Goal: Information Seeking & Learning: Check status

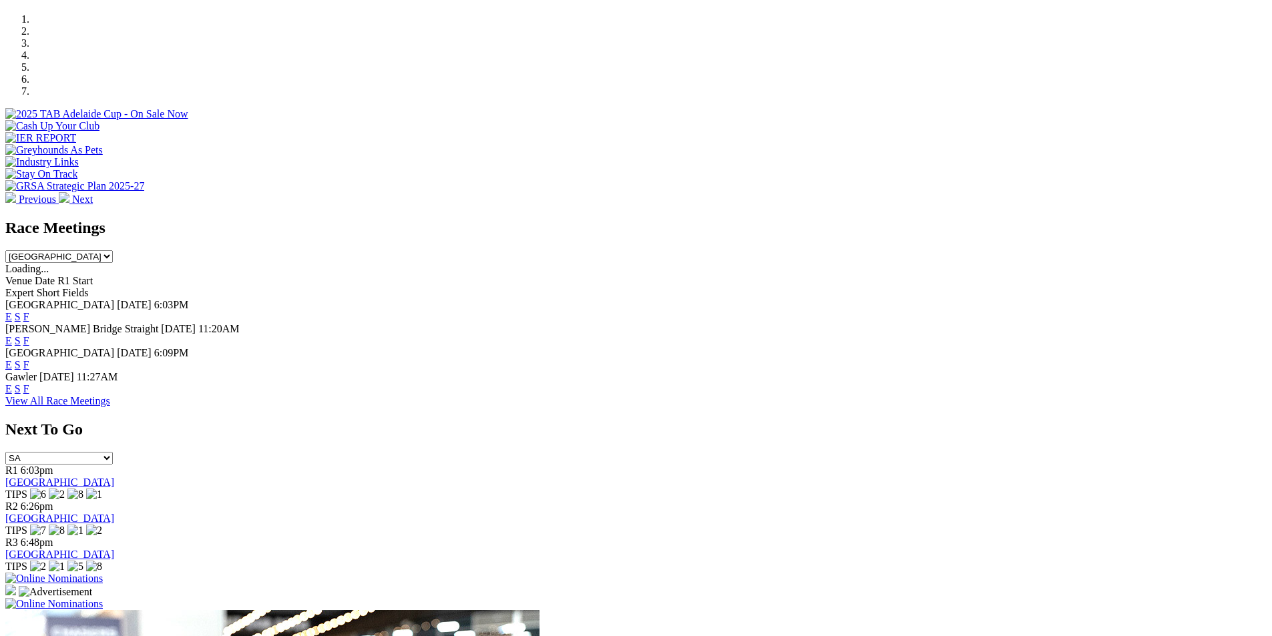
scroll to position [476, 0]
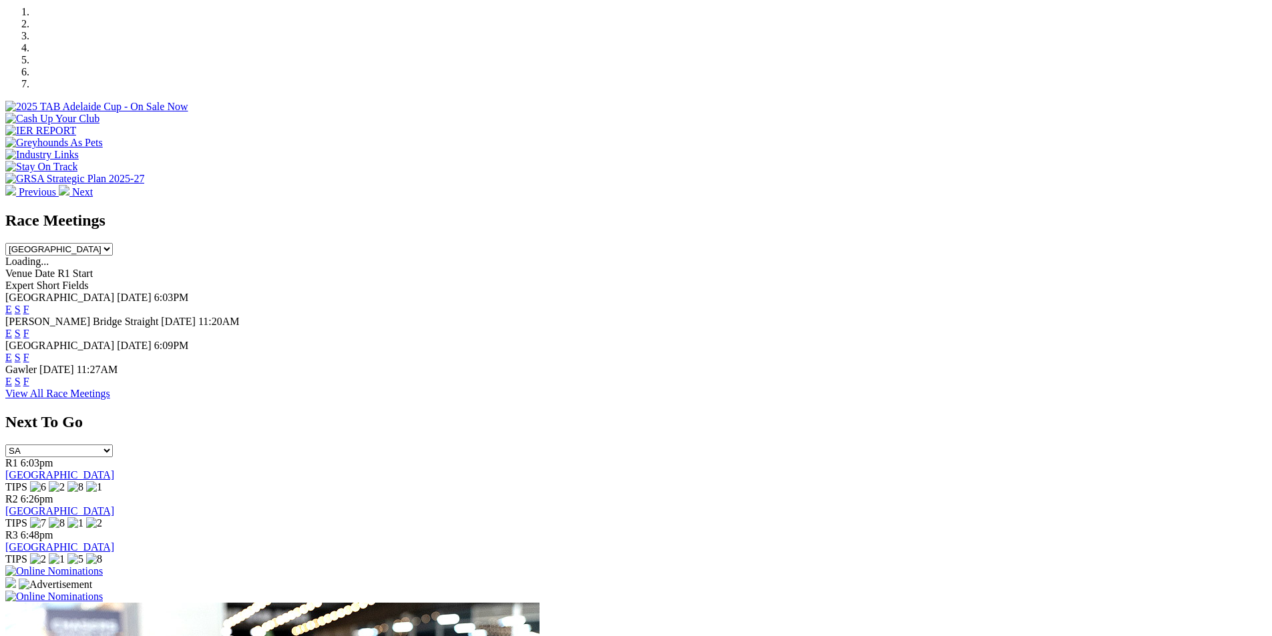
click at [29, 304] on link "F" at bounding box center [26, 309] width 6 height 11
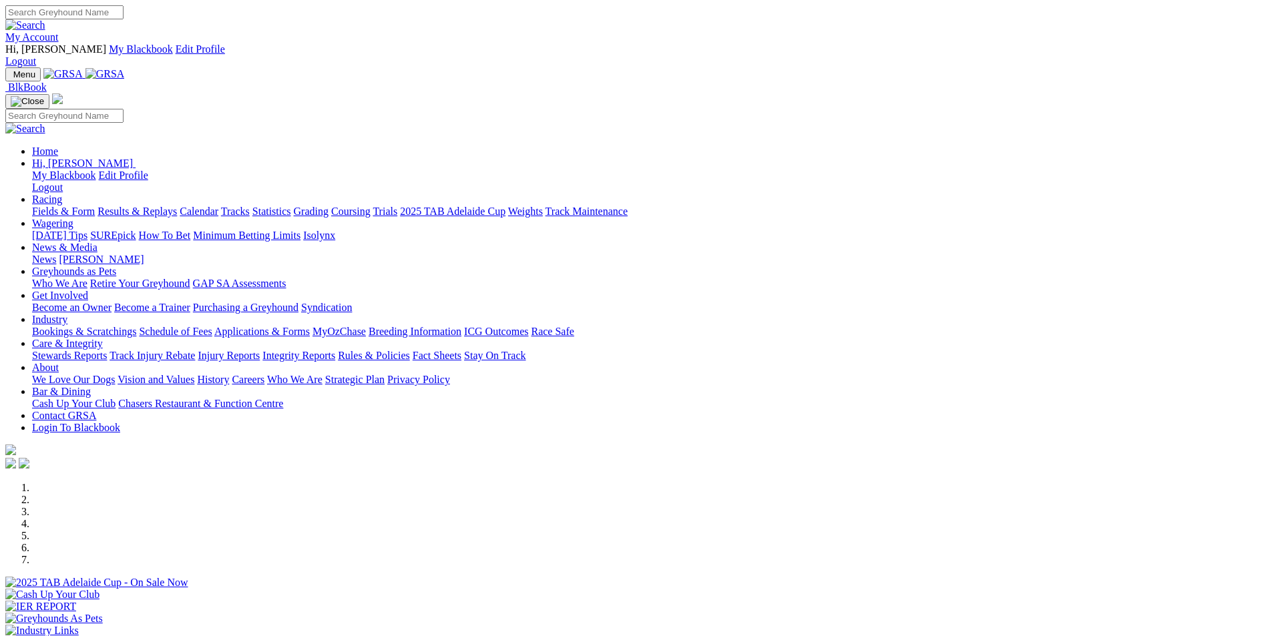
click at [62, 194] on link "Racing" at bounding box center [47, 199] width 30 height 11
click at [177, 206] on link "Results & Replays" at bounding box center [137, 211] width 79 height 11
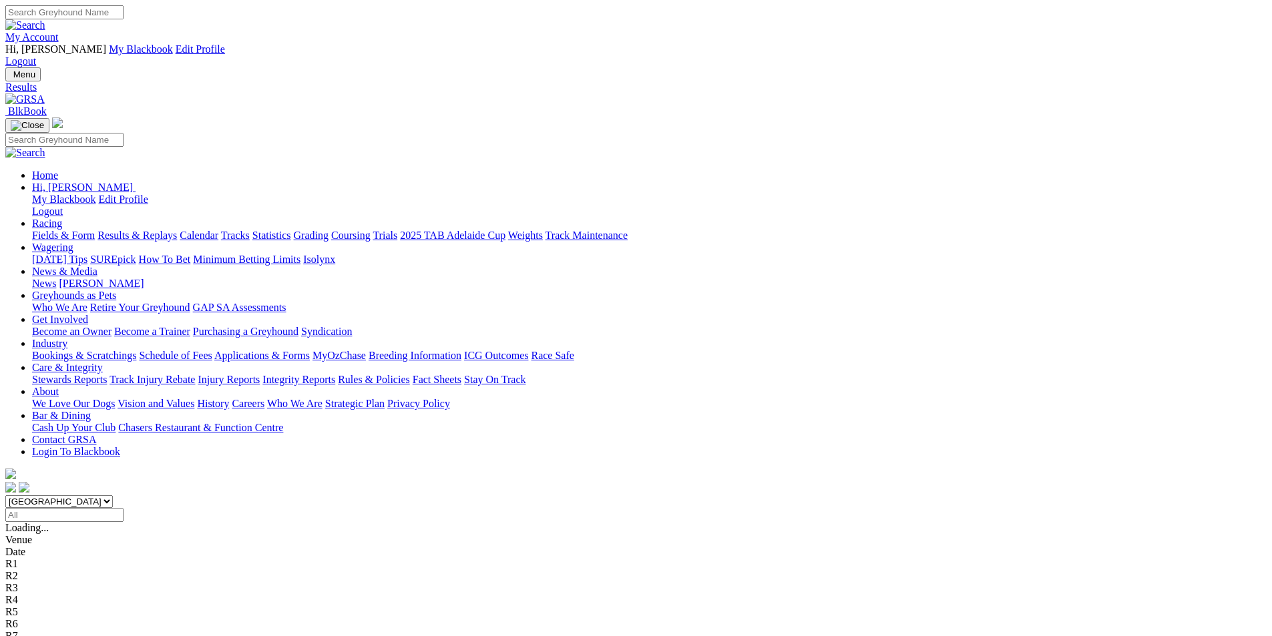
click at [55, 636] on span "1 6 2 4" at bounding box center [40, 647] width 29 height 11
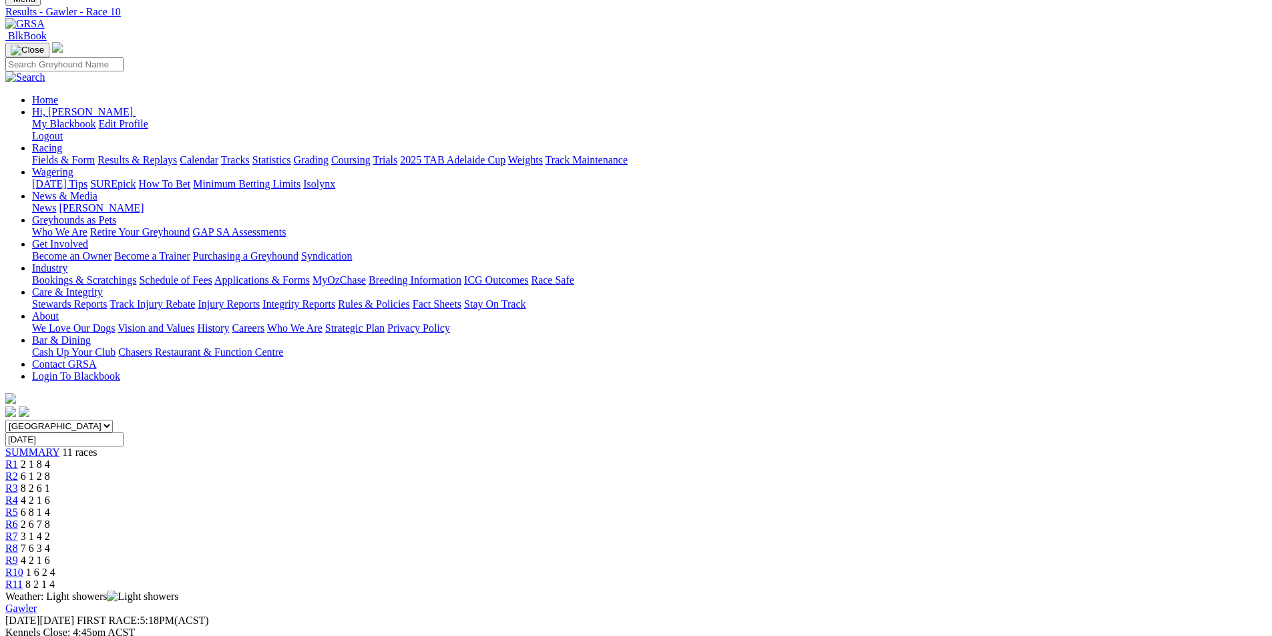
scroll to position [74, 0]
click at [50, 556] on span "4 2 1 6" at bounding box center [35, 561] width 29 height 11
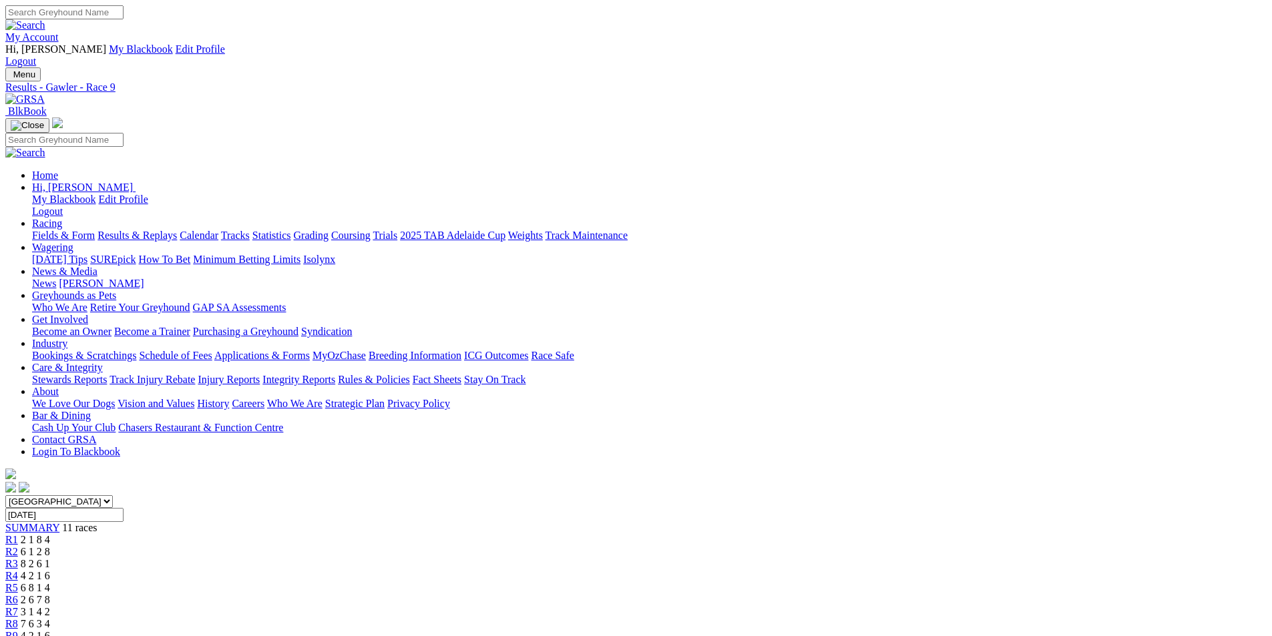
click at [50, 618] on span "7 6 3 4" at bounding box center [35, 623] width 29 height 11
click at [50, 606] on span "3 1 4 2" at bounding box center [35, 611] width 29 height 11
click at [50, 594] on span "2 6 7 8" at bounding box center [35, 599] width 29 height 11
click at [50, 582] on span "6 8 1 4" at bounding box center [35, 587] width 29 height 11
click at [542, 570] on div "R4 4 2 1 6" at bounding box center [636, 576] width 1262 height 12
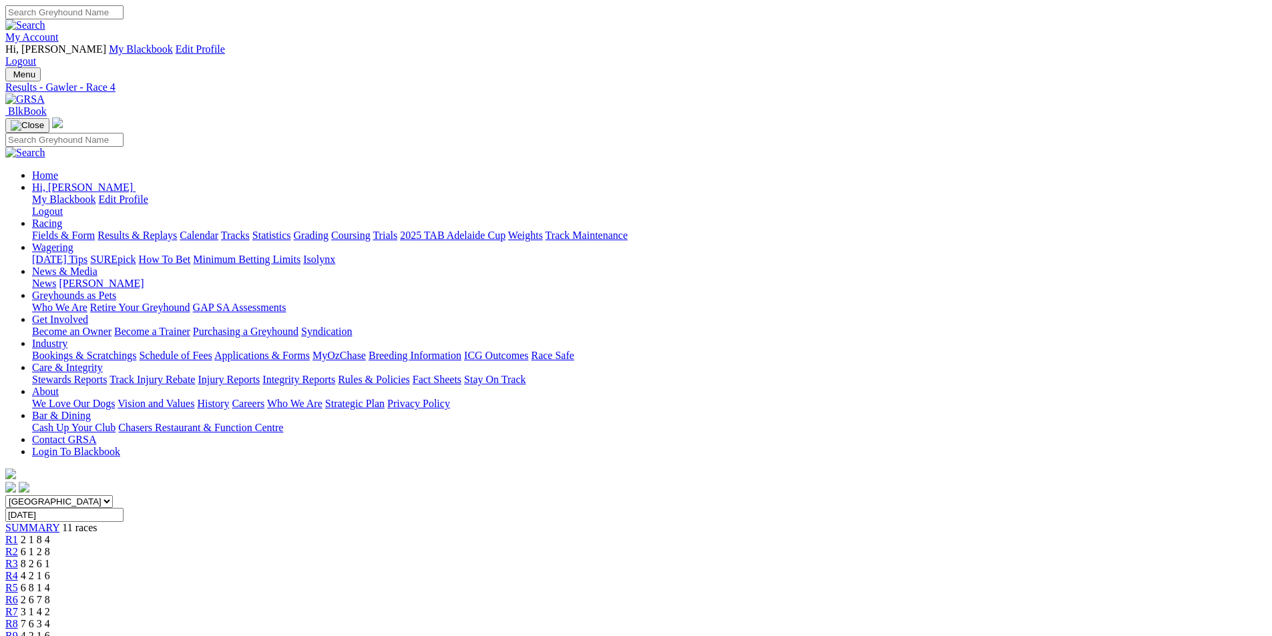
click at [50, 558] on span "8 2 6 1" at bounding box center [35, 563] width 29 height 11
click at [50, 546] on span "6 1 2 8" at bounding box center [35, 551] width 29 height 11
click at [50, 534] on span "2 1 8 4" at bounding box center [35, 539] width 29 height 11
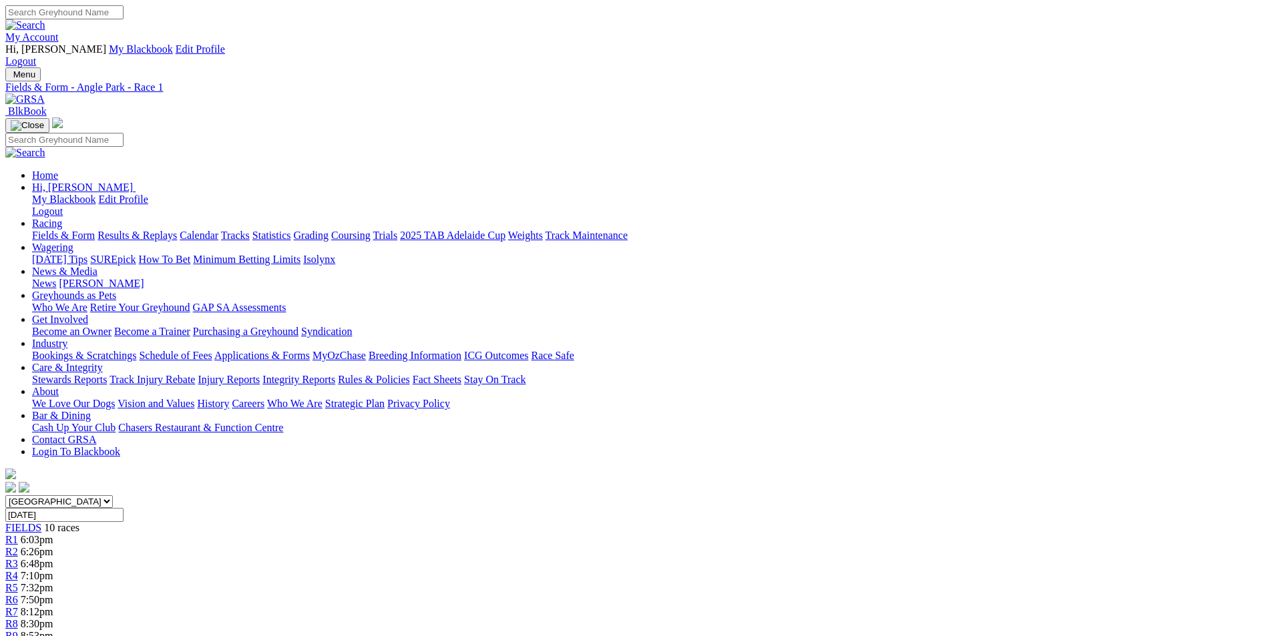
click at [18, 546] on span "R2" at bounding box center [11, 551] width 13 height 11
click at [53, 582] on span "7:32pm" at bounding box center [37, 587] width 33 height 11
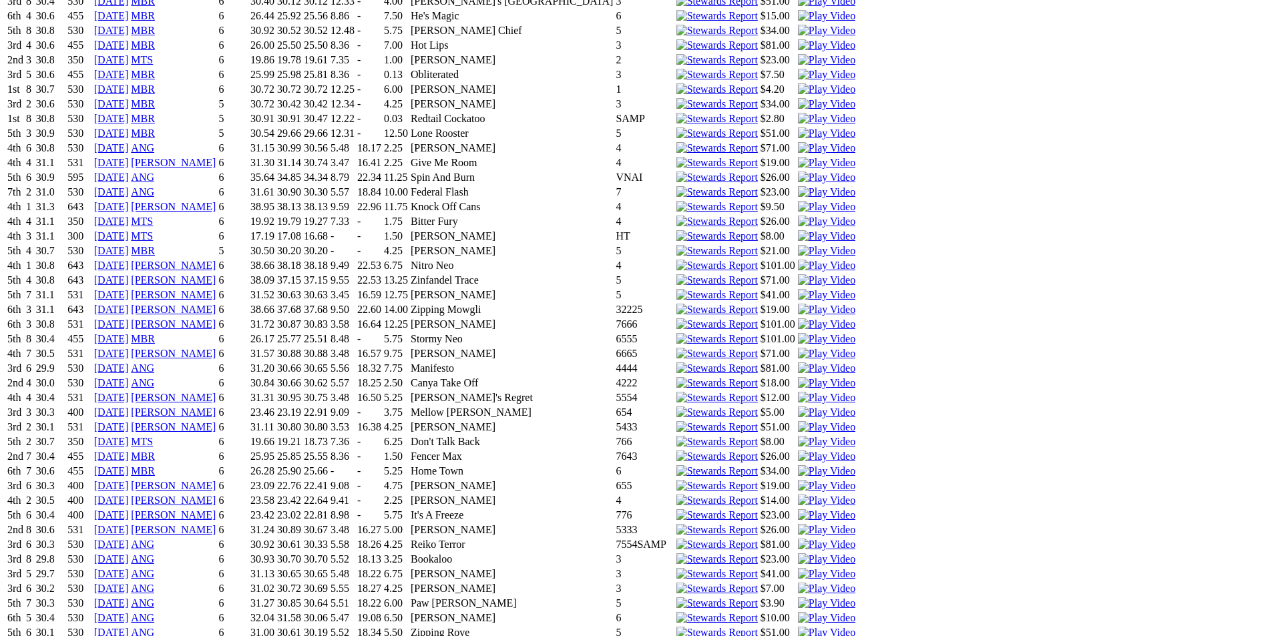
scroll to position [2140, 0]
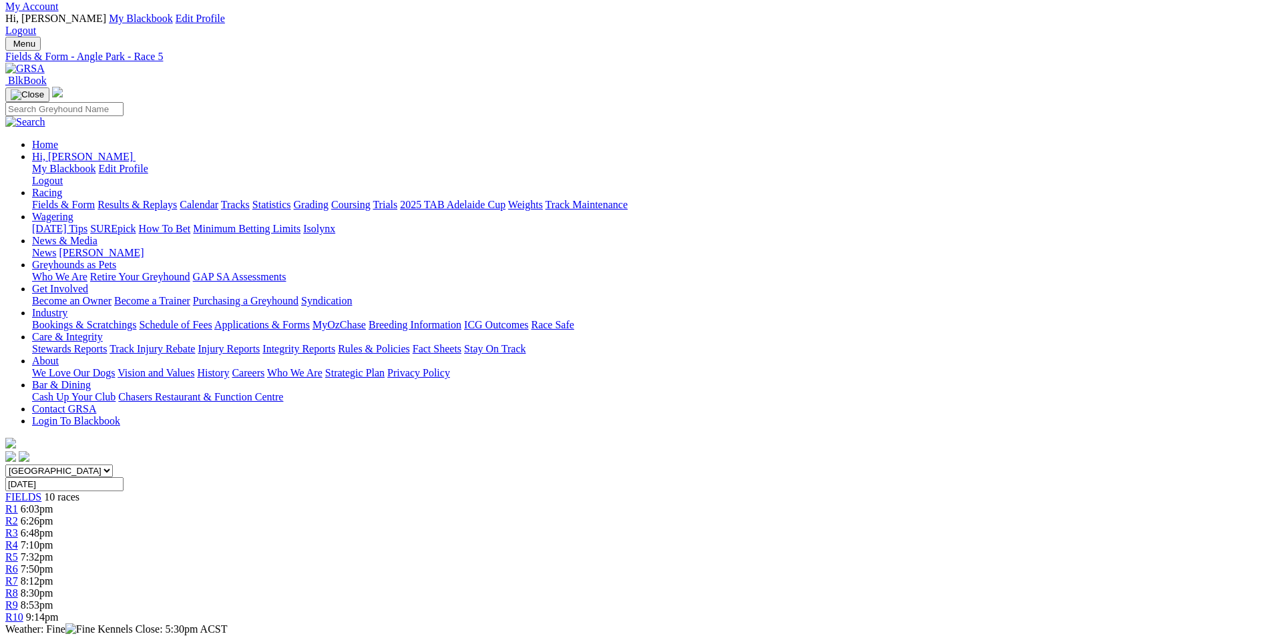
scroll to position [0, 0]
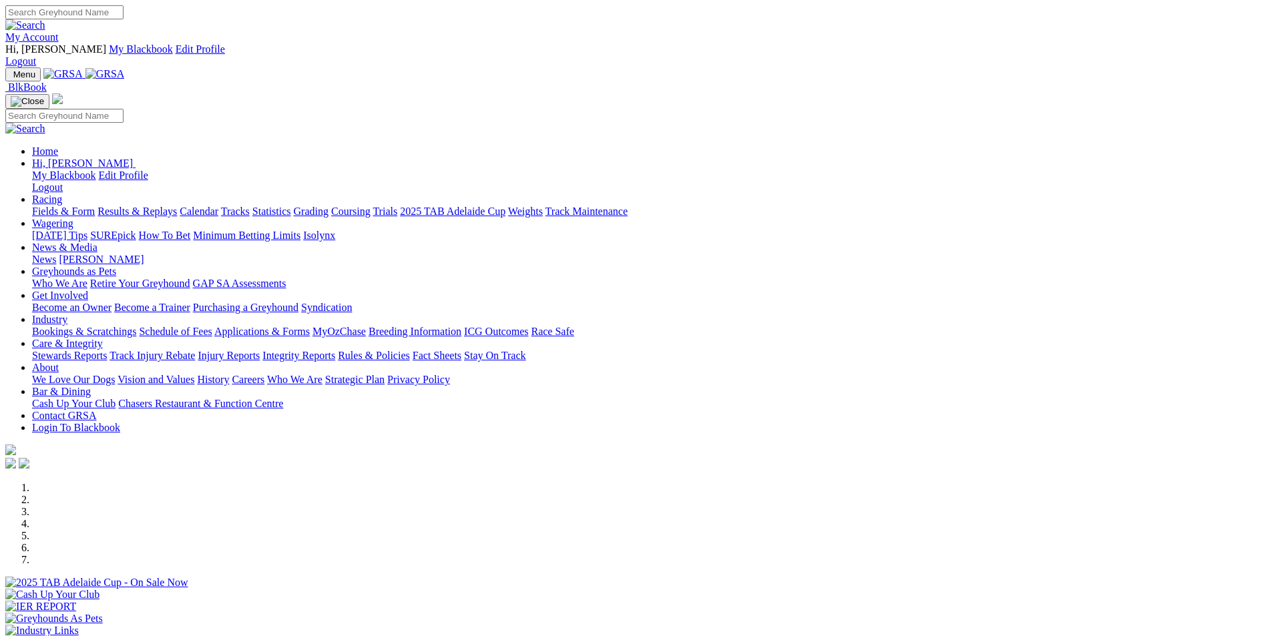
scroll to position [3, 0]
